Goal: Task Accomplishment & Management: Complete application form

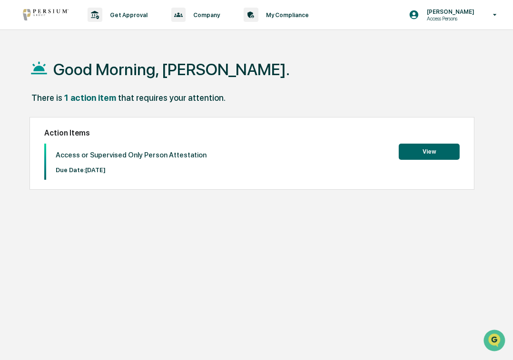
click at [437, 149] on button "View" at bounding box center [429, 152] width 61 height 16
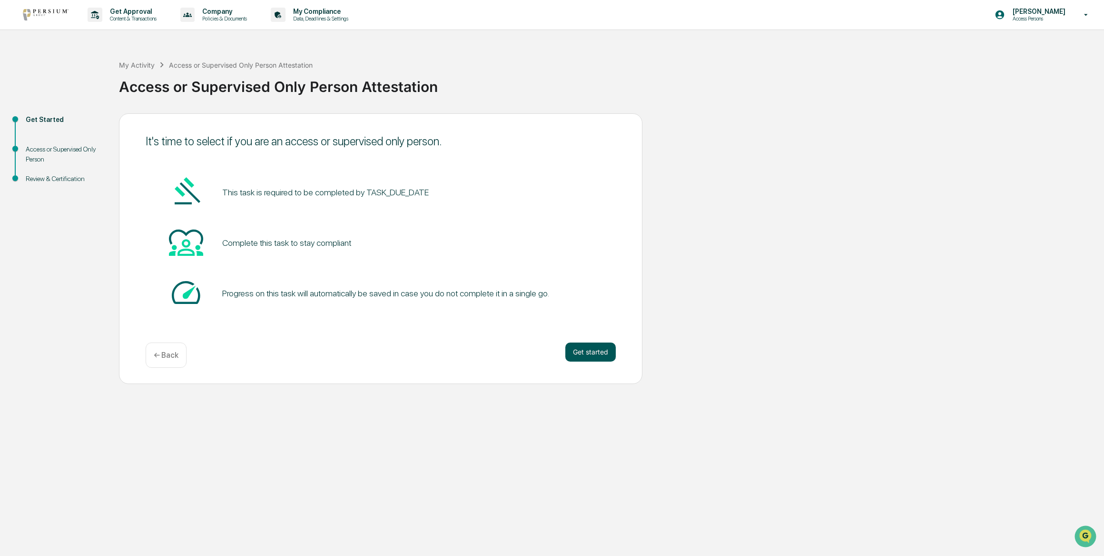
click at [513, 352] on button "Get started" at bounding box center [590, 351] width 50 height 19
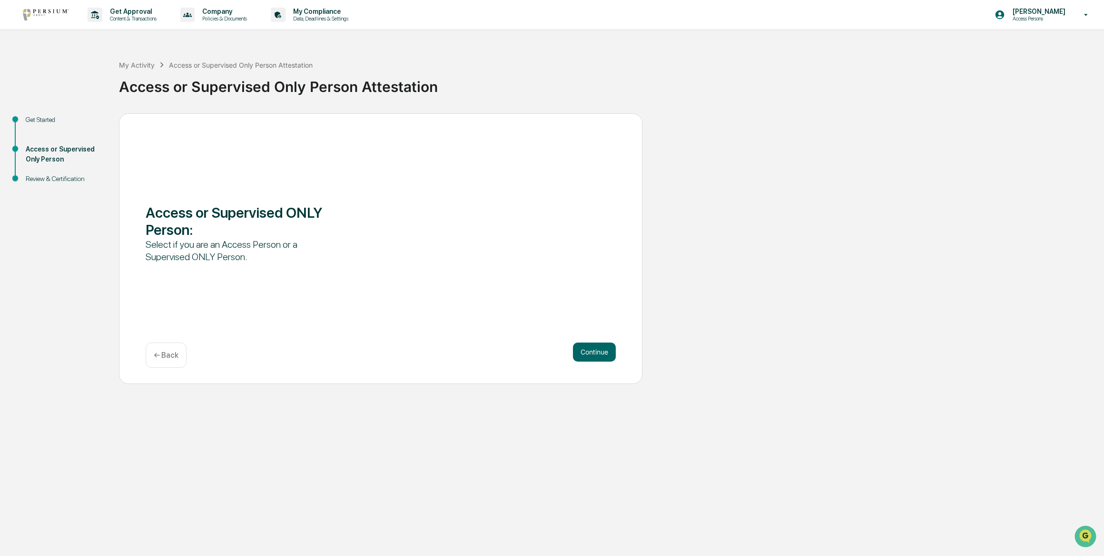
click at [513, 352] on button "Continue" at bounding box center [594, 351] width 43 height 19
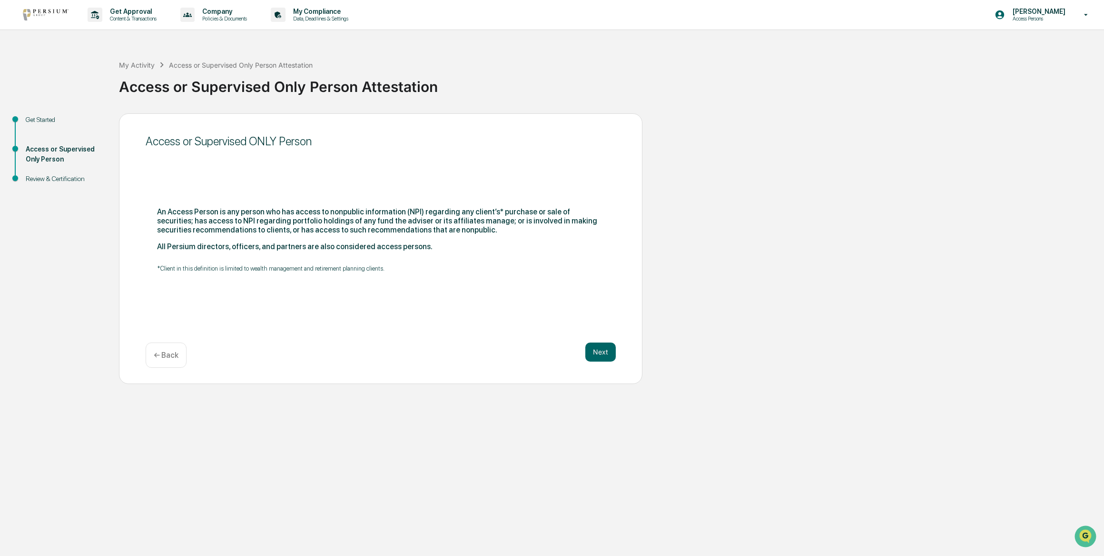
click at [513, 352] on div "Next ← Back" at bounding box center [381, 354] width 470 height 25
click at [513, 350] on button "Next" at bounding box center [600, 351] width 30 height 19
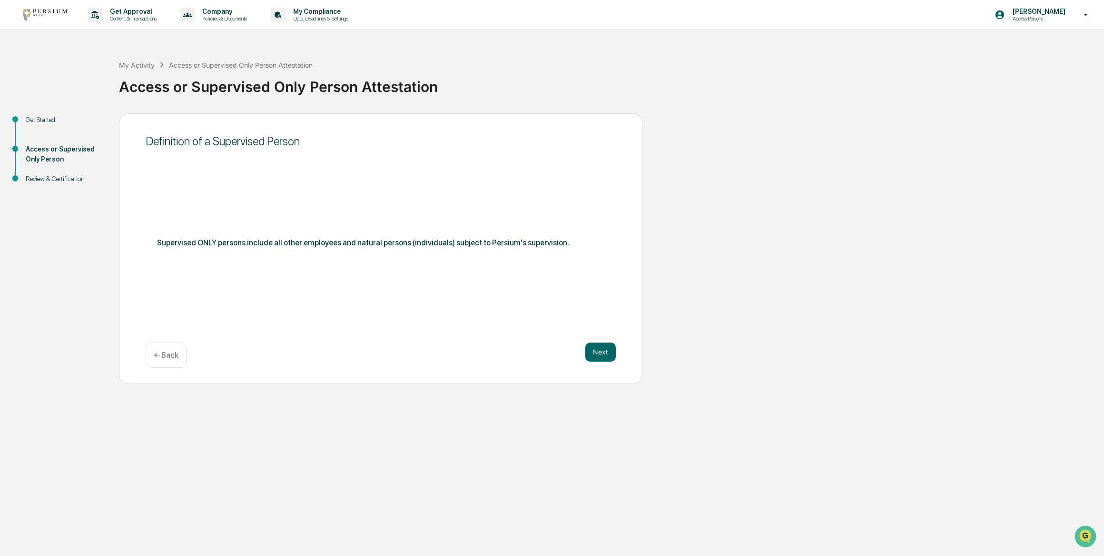
click at [513, 350] on button "Next" at bounding box center [600, 351] width 30 height 19
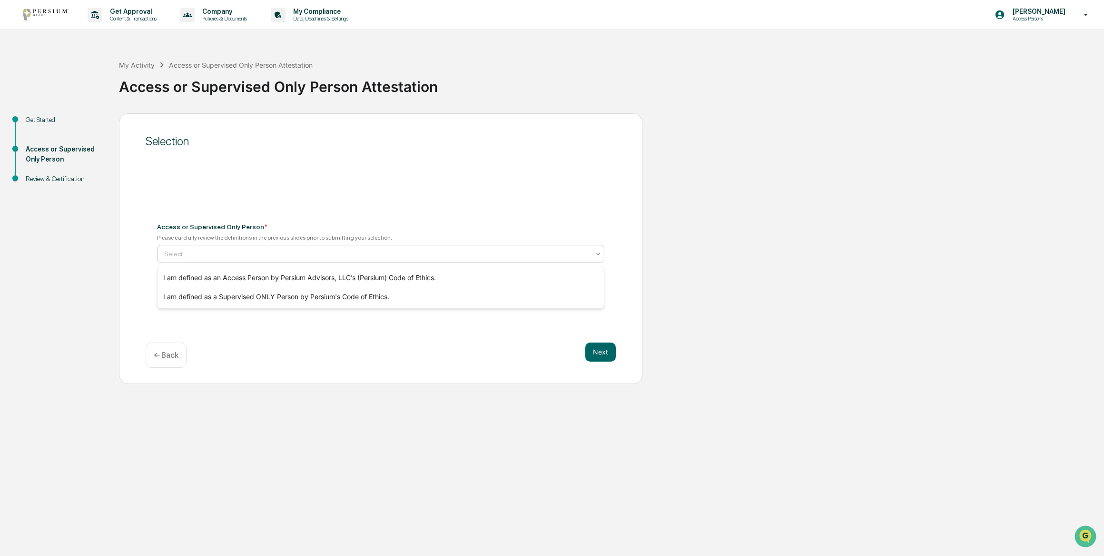
click at [302, 258] on div at bounding box center [377, 254] width 426 height 10
click at [295, 277] on div "I am defined as an Access Person by Persium Advisors, LLC’s (Persium) Code of E…" at bounding box center [381, 277] width 446 height 19
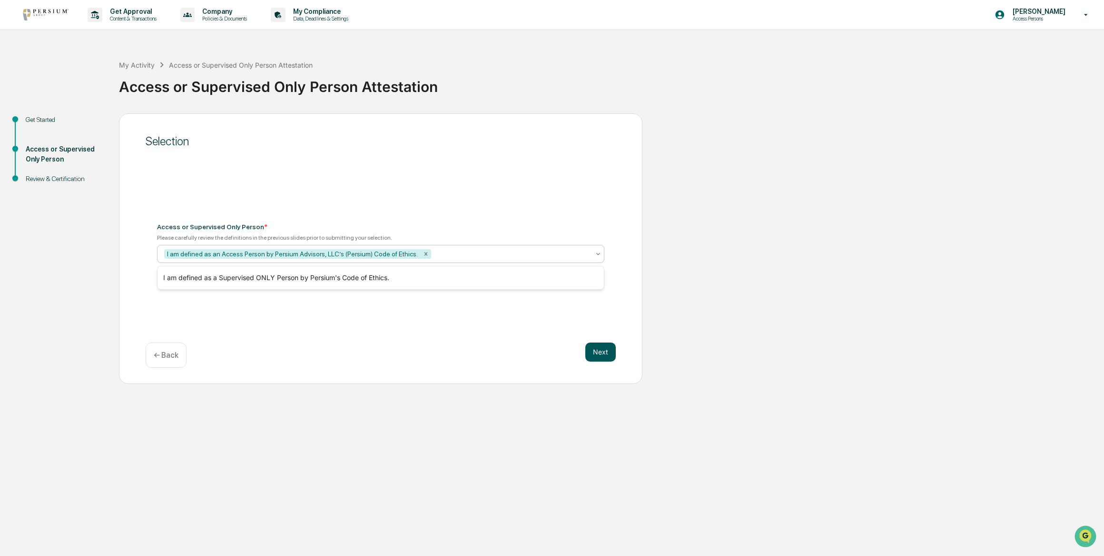
click at [513, 350] on button "Next" at bounding box center [600, 351] width 30 height 19
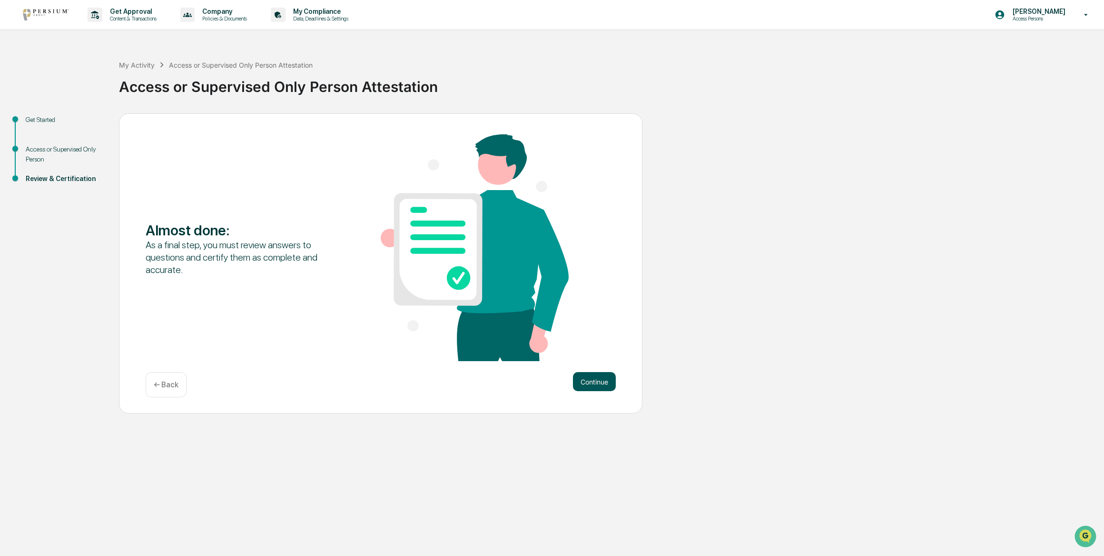
click at [513, 360] on button "Continue" at bounding box center [594, 381] width 43 height 19
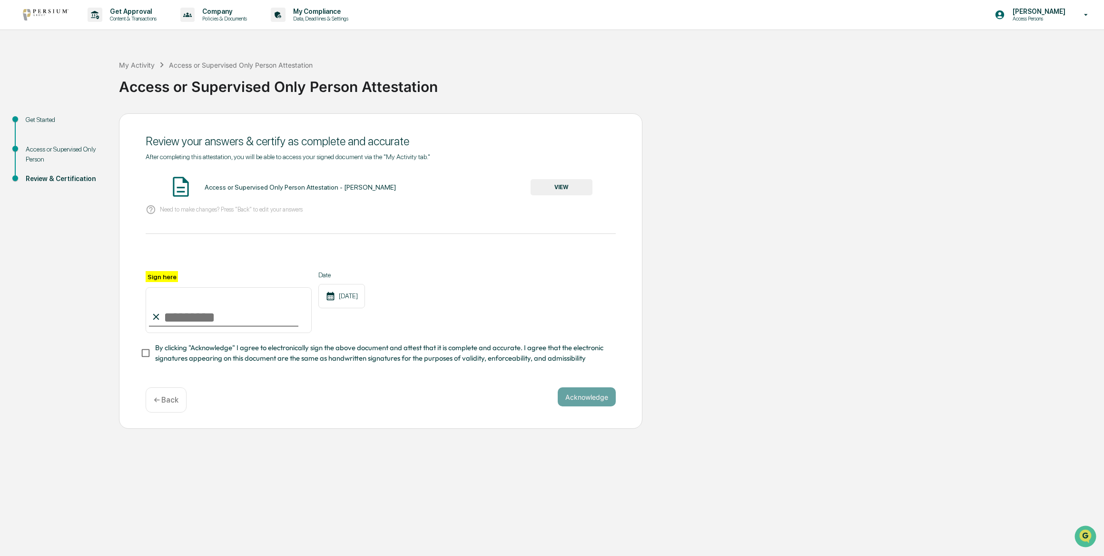
click at [513, 188] on button "VIEW" at bounding box center [562, 187] width 62 height 16
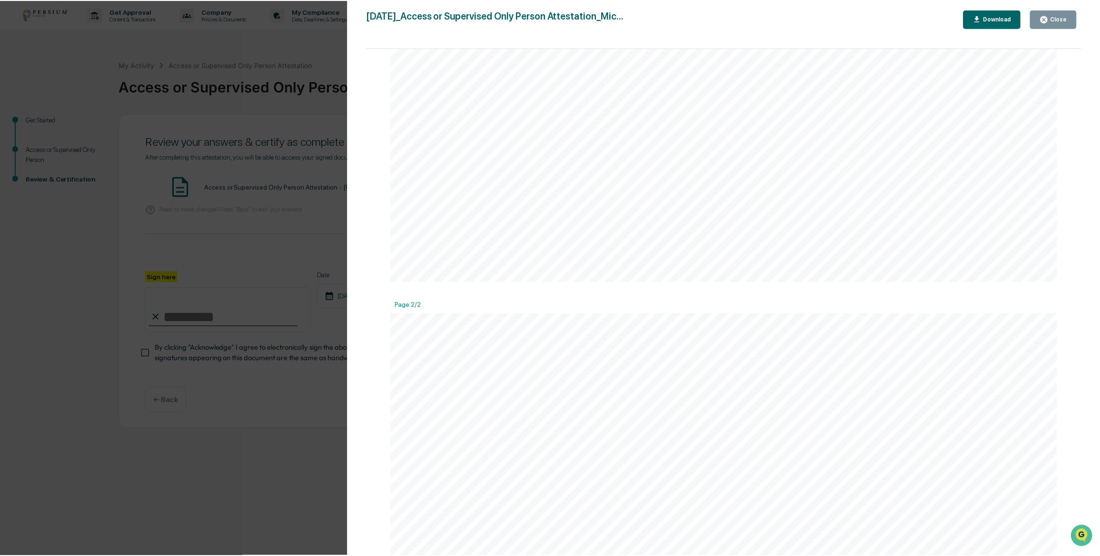
scroll to position [726, 0]
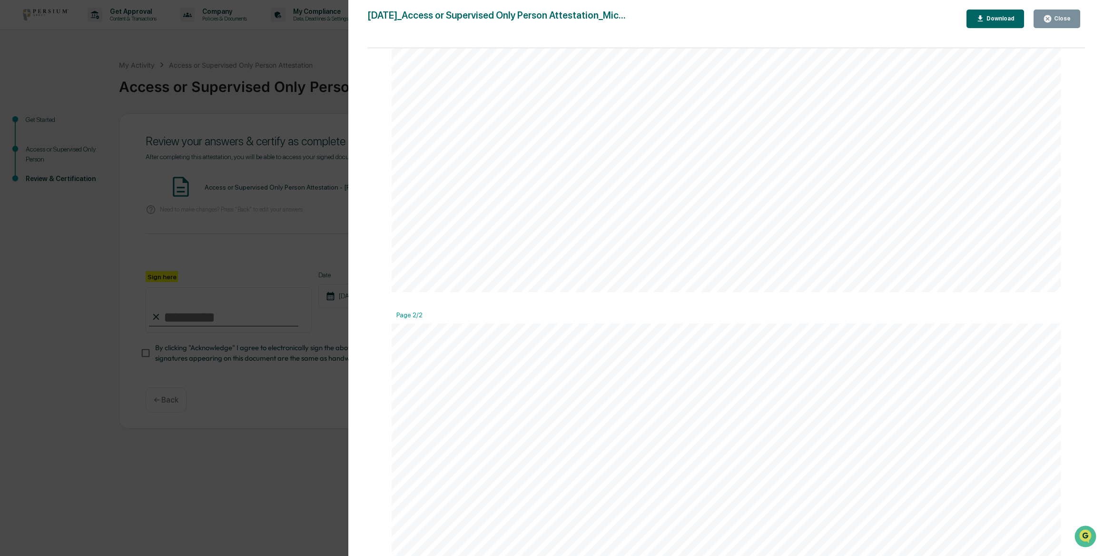
click at [513, 16] on div "Close" at bounding box center [1061, 18] width 19 height 7
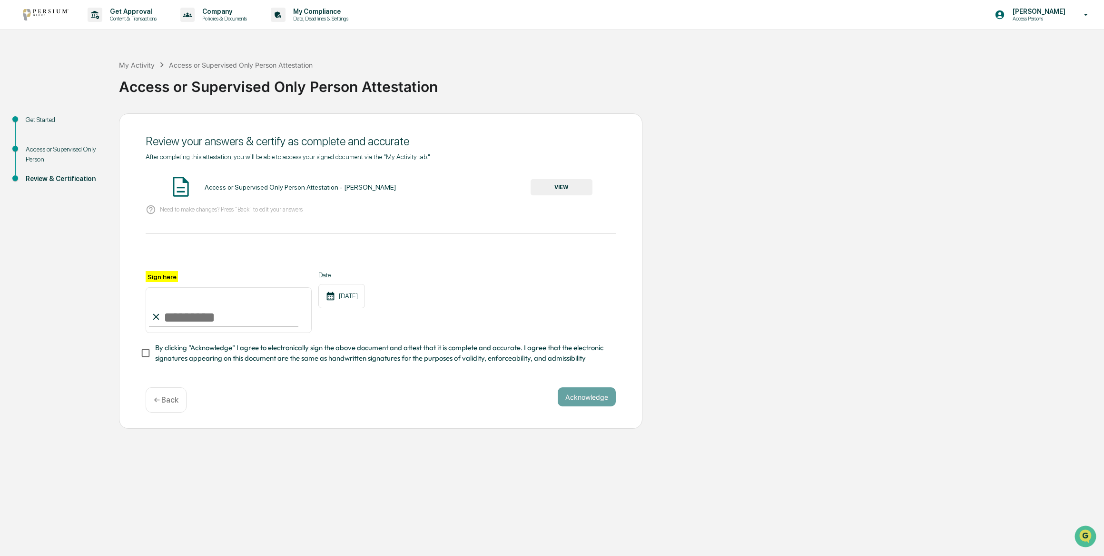
click at [183, 317] on input "Sign here" at bounding box center [229, 310] width 166 height 46
type input "**********"
click at [513, 360] on button "Acknowledge" at bounding box center [587, 396] width 58 height 19
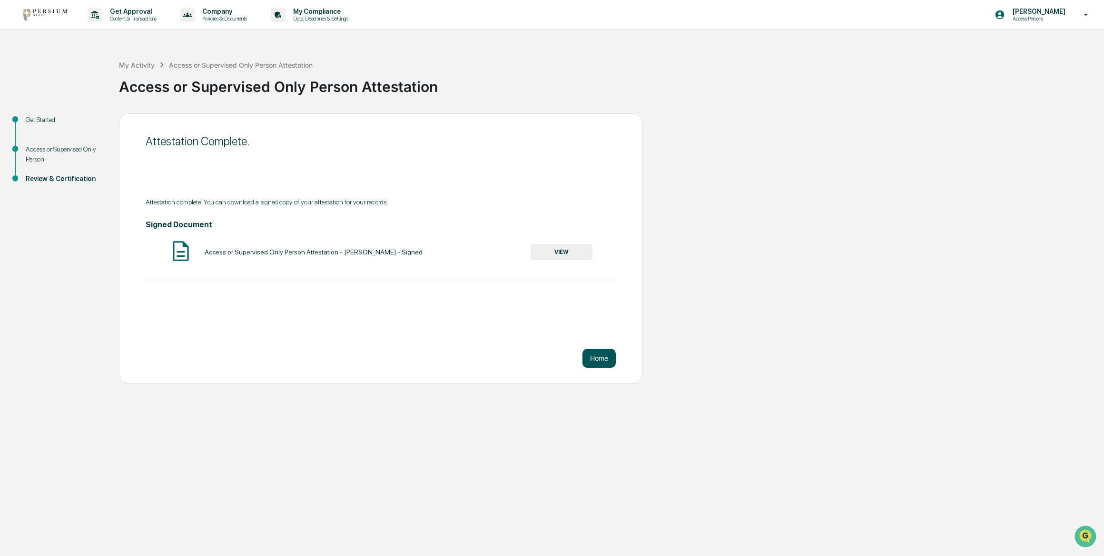
click at [513, 357] on button "Home" at bounding box center [599, 357] width 33 height 19
